Goal: Check status: Check status

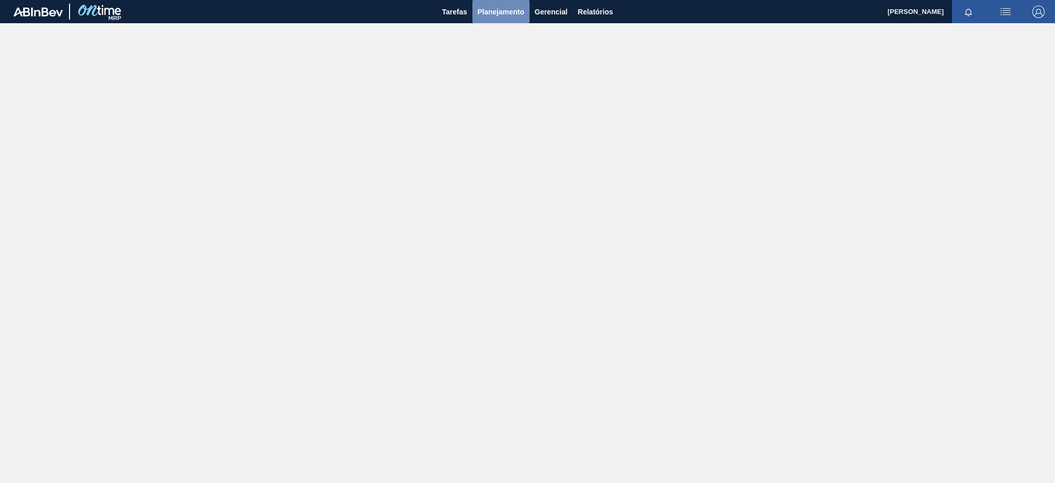
click at [501, 14] on span "Planejamento" at bounding box center [500, 12] width 47 height 12
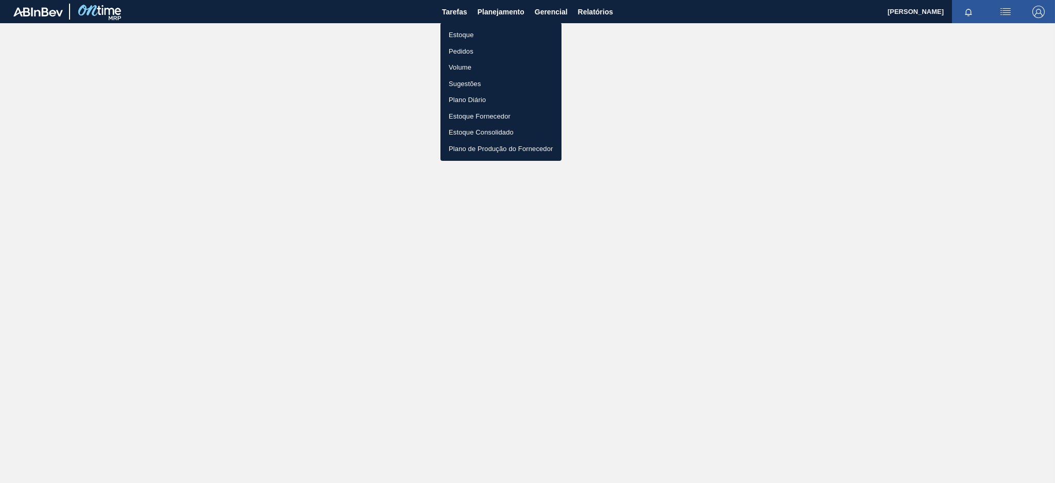
click at [489, 30] on li "Estoque" at bounding box center [500, 35] width 121 height 16
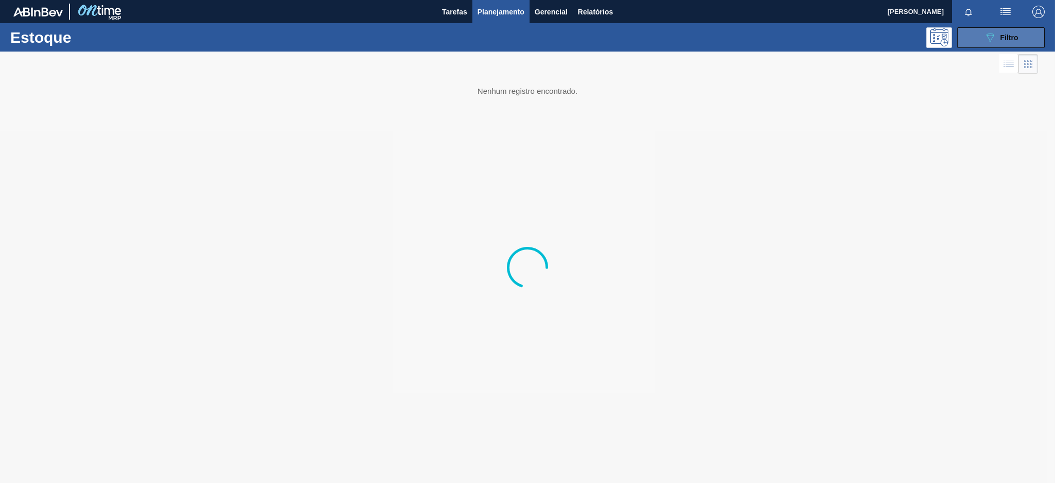
click at [985, 43] on icon "089F7B8B-B2A5-4AFE-B5C0-19BA573D28AC" at bounding box center [990, 37] width 12 height 12
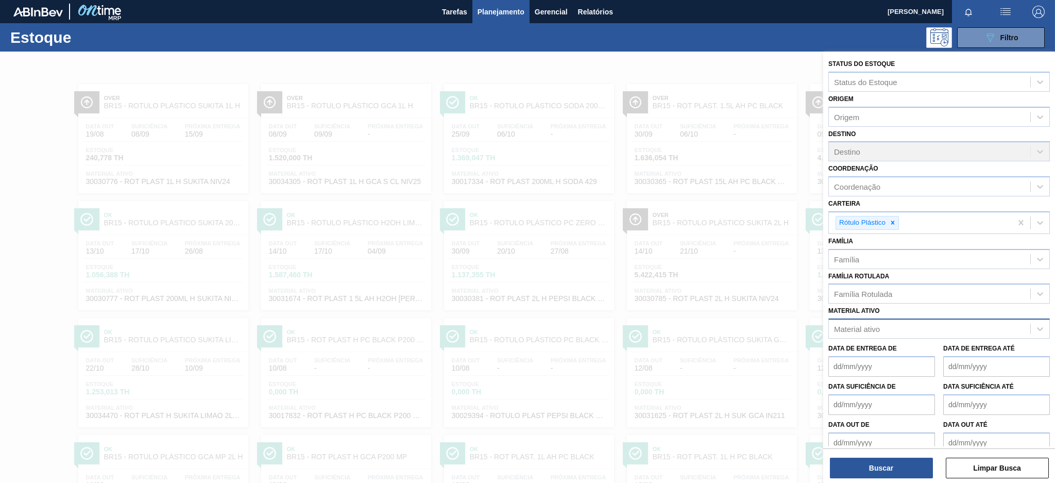
click at [916, 325] on div "Material ativo" at bounding box center [929, 328] width 201 height 15
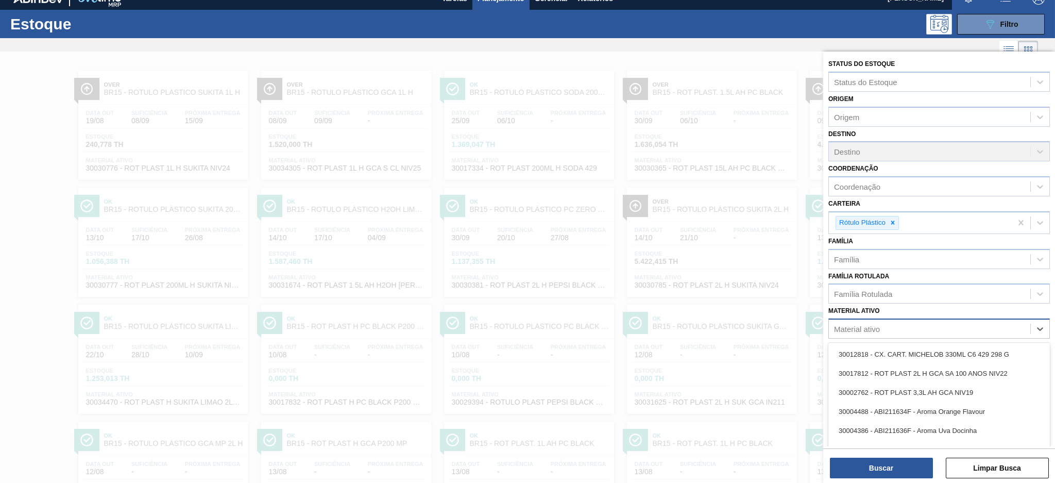
scroll to position [15, 0]
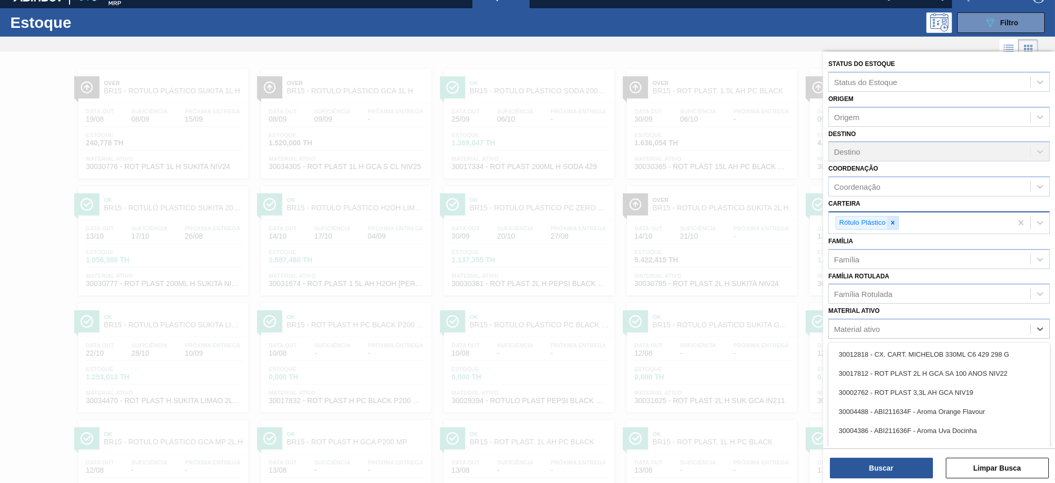
click at [892, 221] on icon at bounding box center [893, 223] width 4 height 4
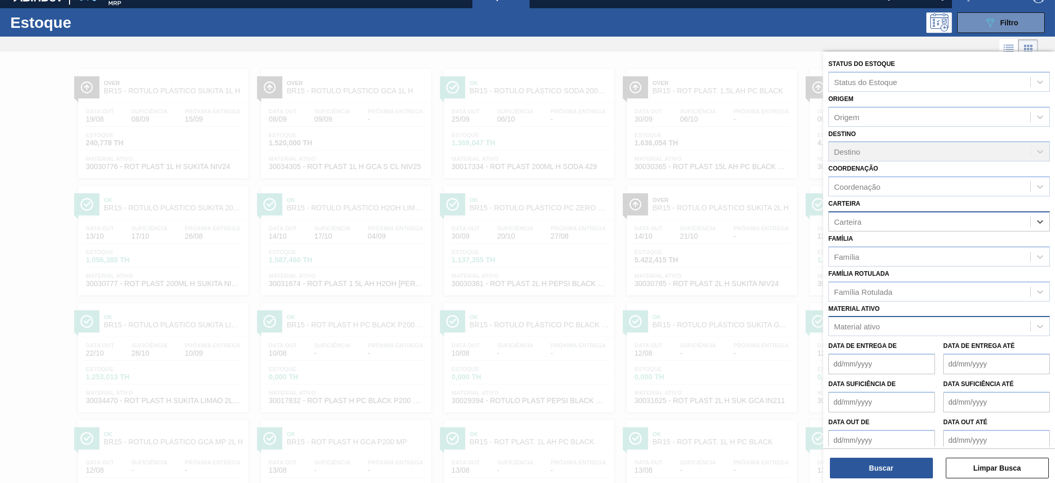
click at [887, 324] on div "Material ativo" at bounding box center [929, 326] width 201 height 15
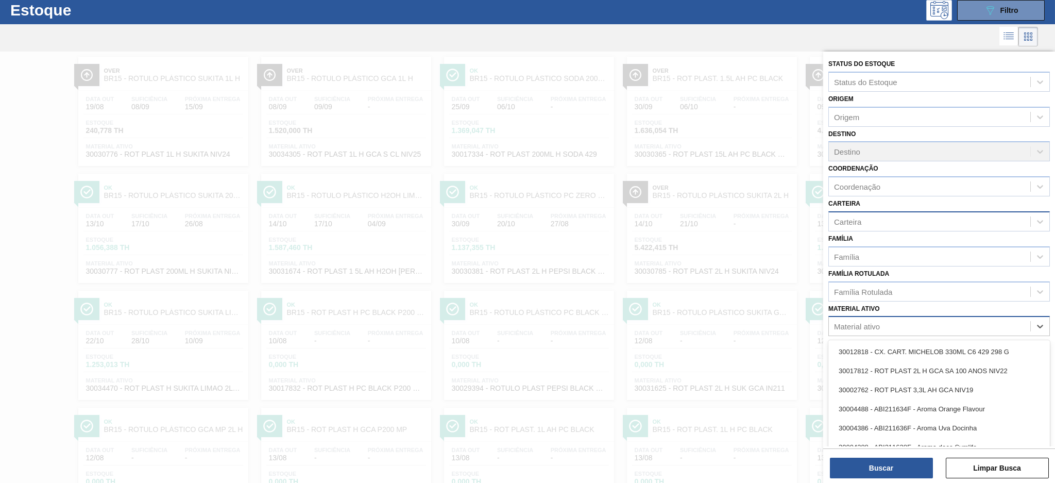
scroll to position [28, 0]
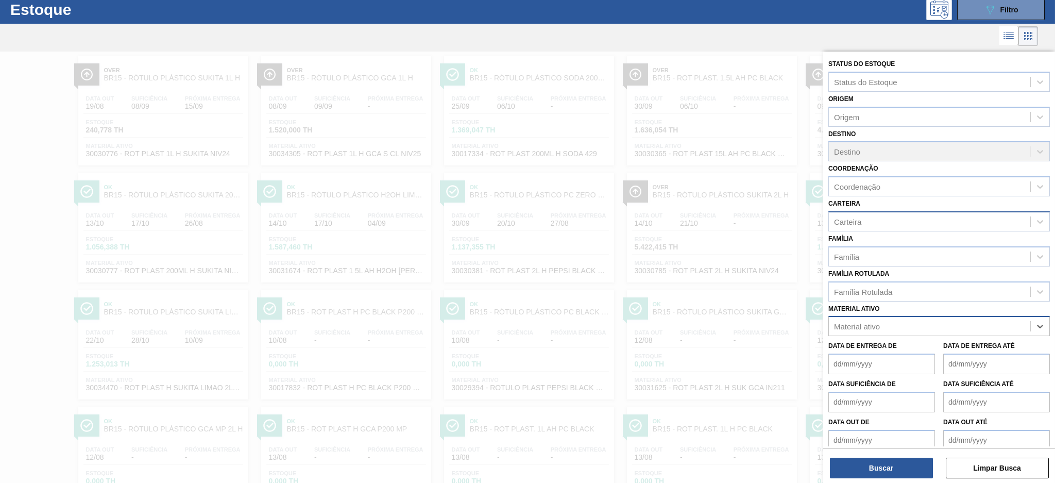
paste ativo "30003816"
type ativo "30003816"
click at [898, 344] on div "30003816 - ROTULO PLAST. GCA 1L AH 2PACK1L NIV22" at bounding box center [938, 351] width 221 height 19
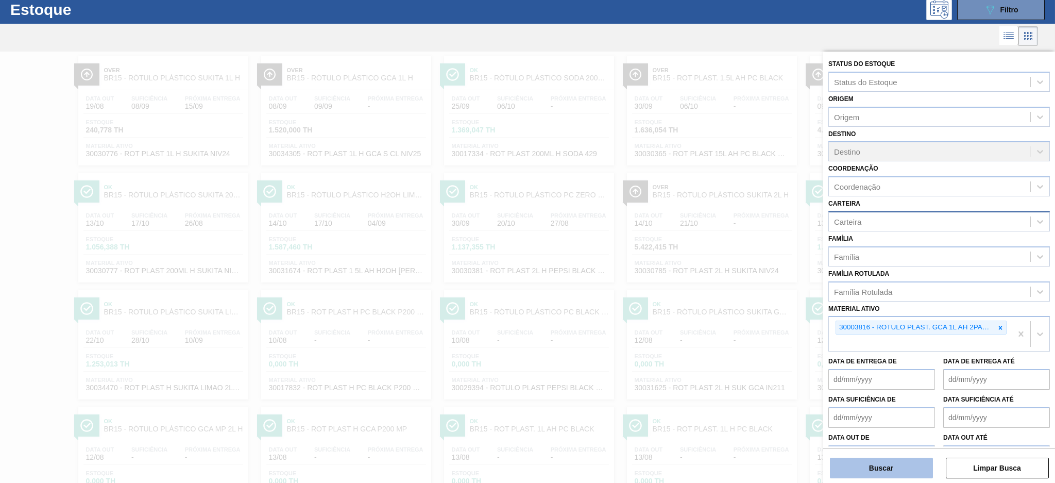
click at [883, 467] on button "Buscar" at bounding box center [881, 467] width 103 height 21
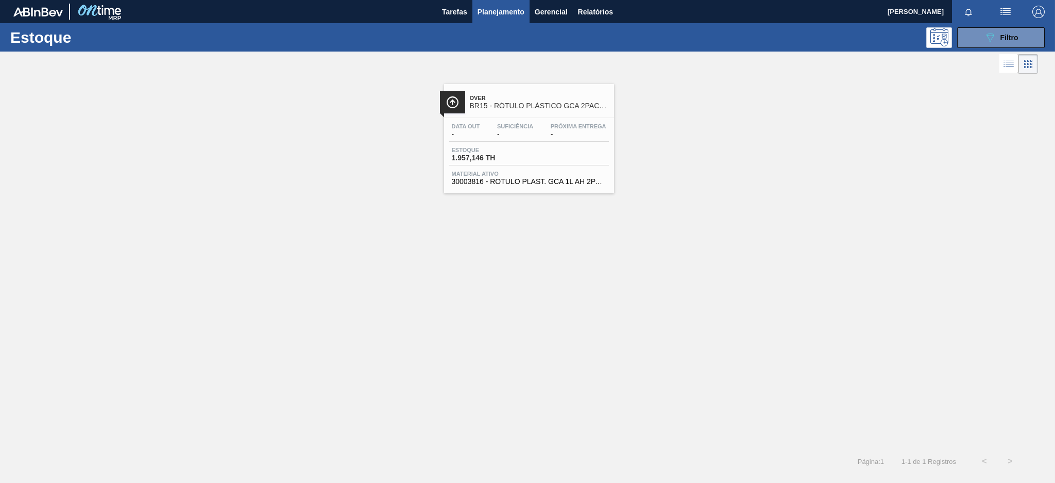
click at [536, 167] on div "Data out - Suficiência - Próxima Entrega - Estoque 1.957,146 TH Material ativo …" at bounding box center [529, 153] width 170 height 70
